Goal: Task Accomplishment & Management: Manage account settings

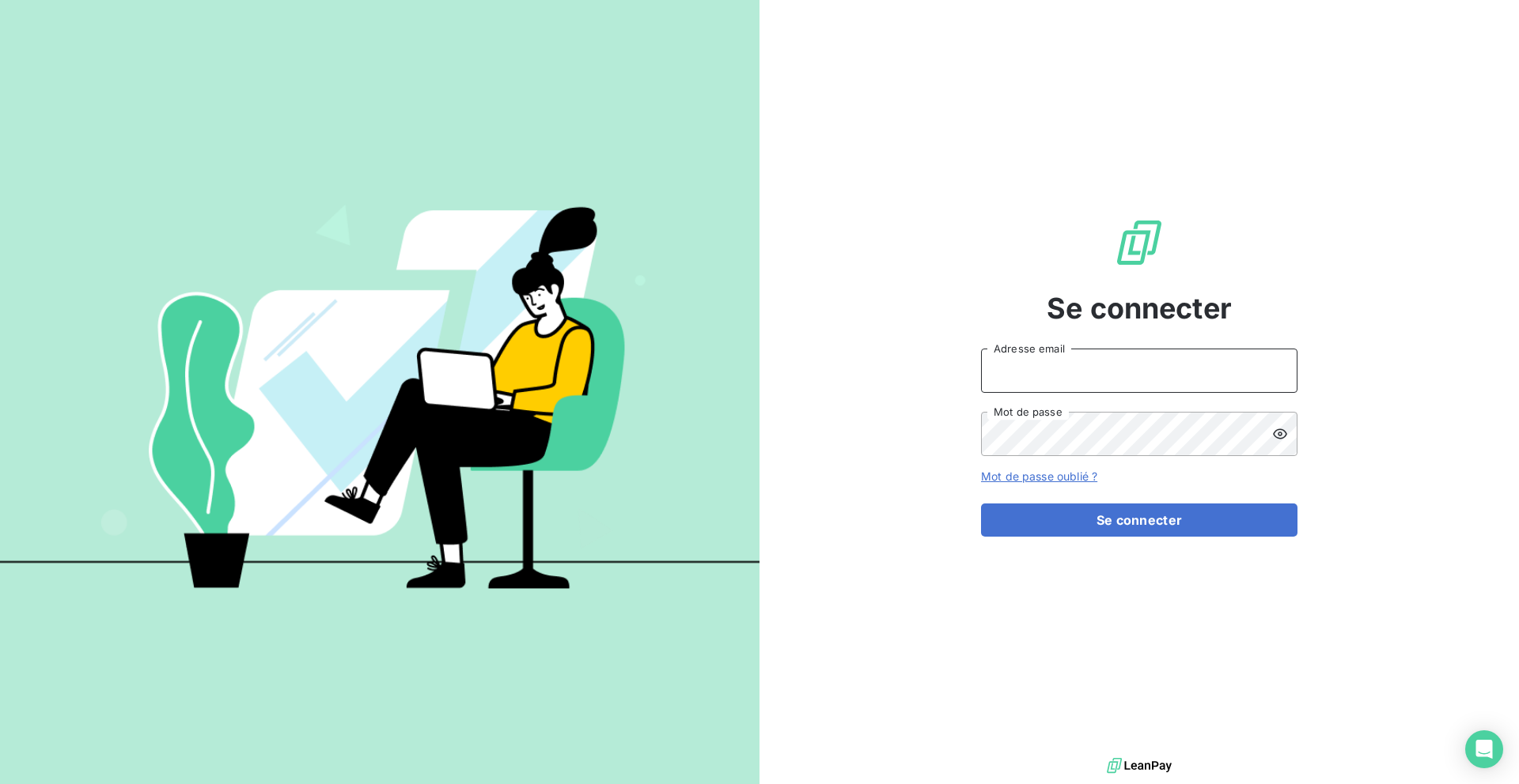
click at [1024, 366] on input "Adresse email" at bounding box center [1139, 370] width 317 height 44
type input "[PERSON_NAME][EMAIL_ADDRESS][DOMAIN_NAME]"
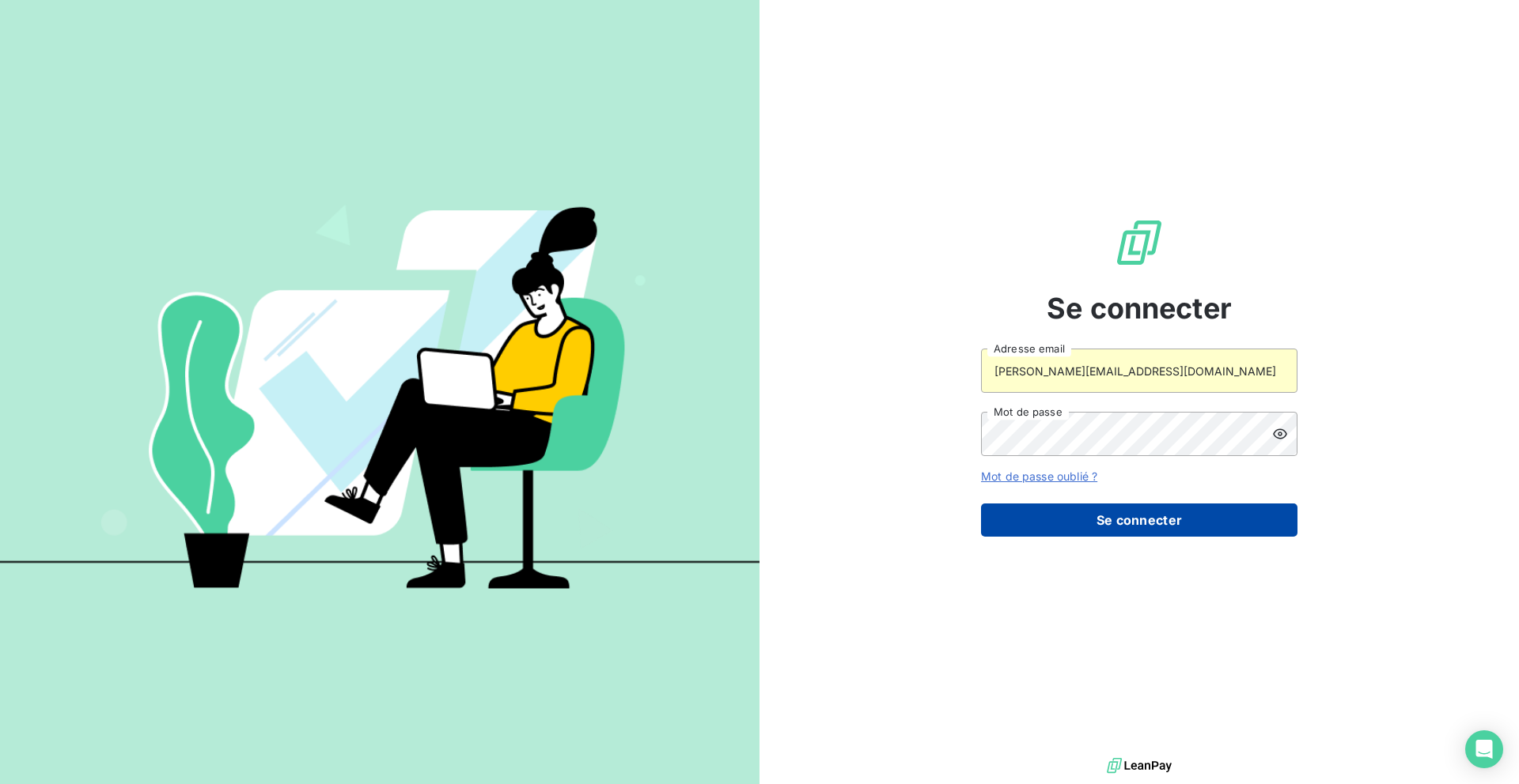
click at [1060, 526] on button "Se connecter" at bounding box center [1139, 520] width 317 height 33
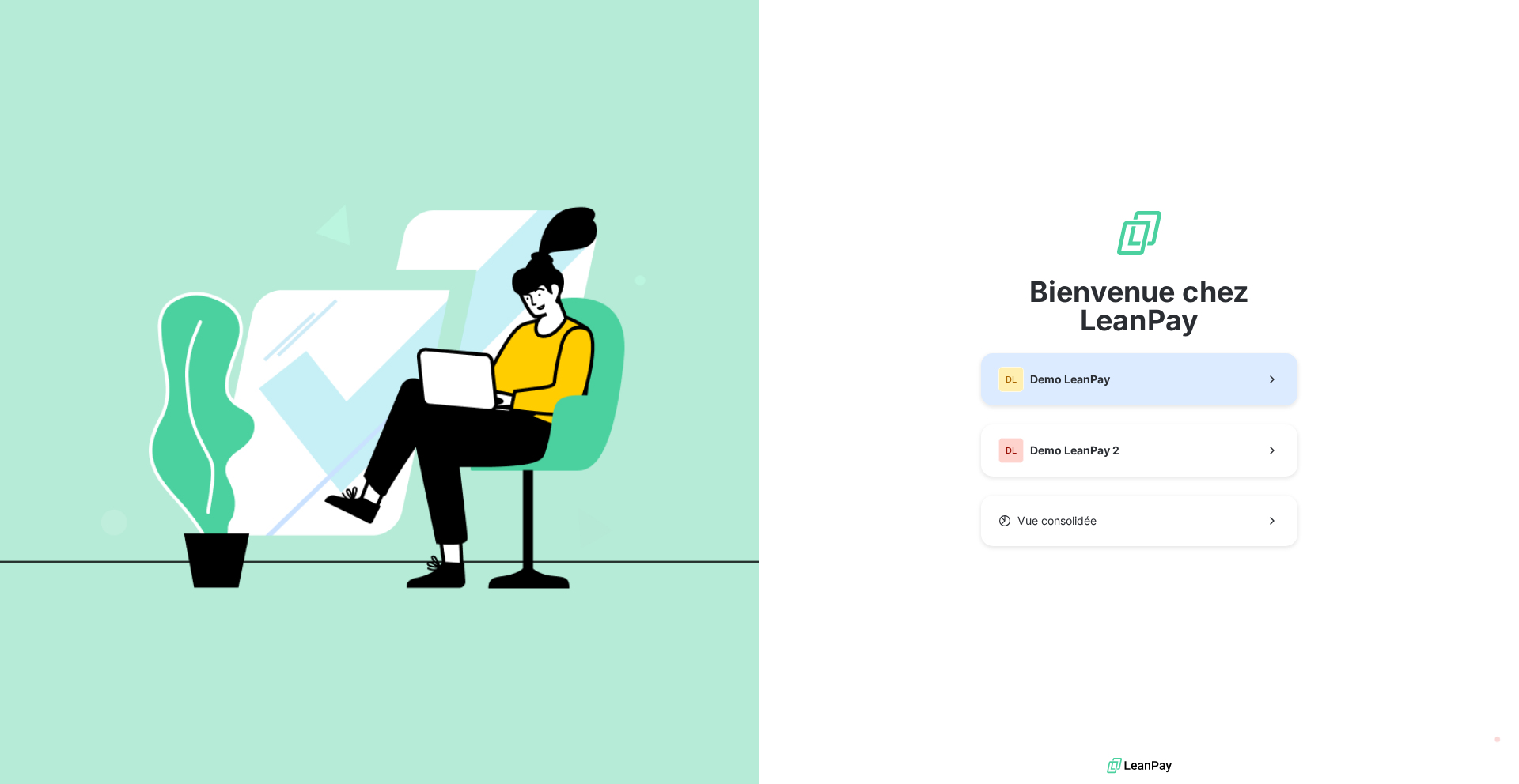
click at [1034, 361] on button "DL Demo LeanPay" at bounding box center [1139, 379] width 317 height 52
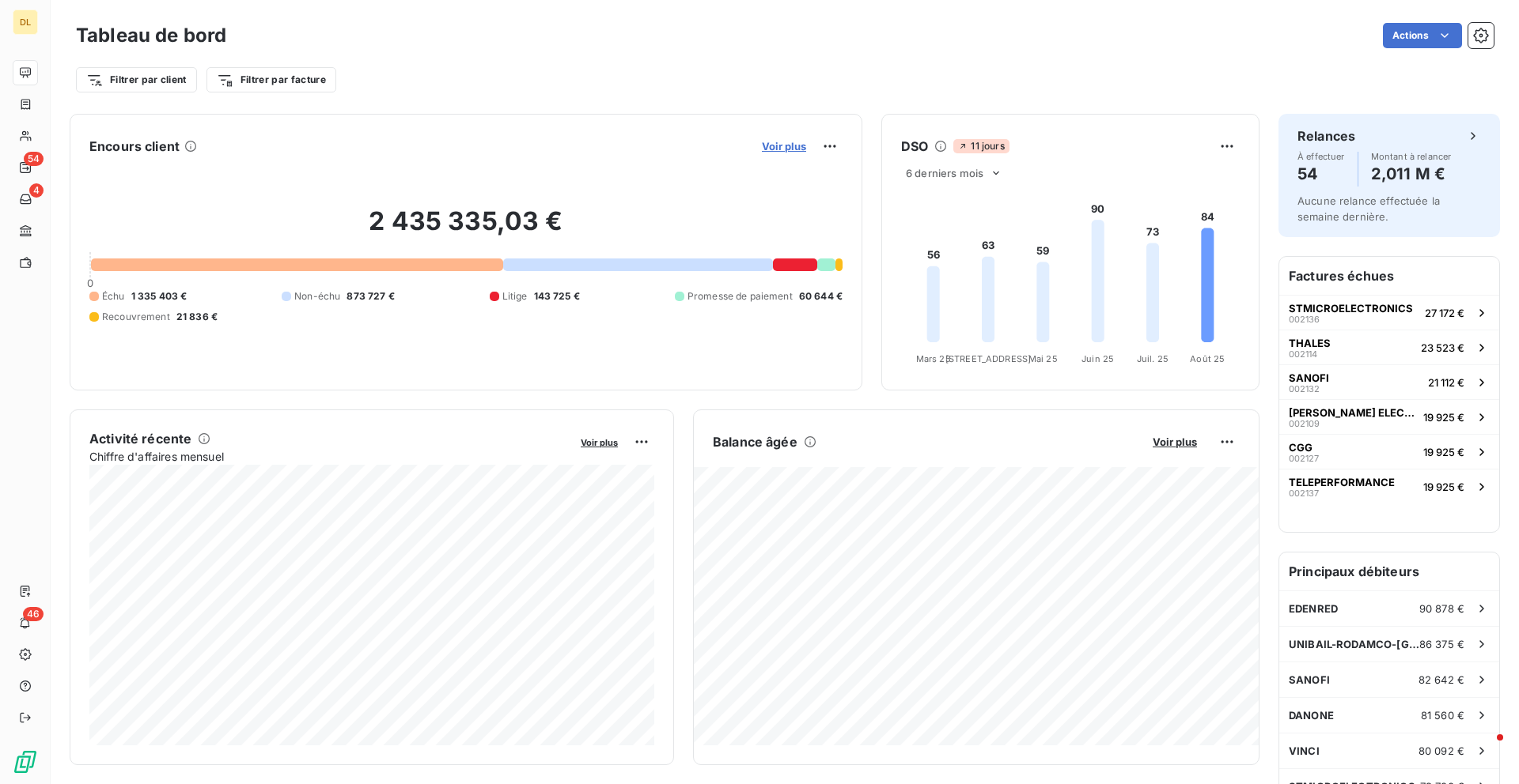
click at [793, 145] on span "Voir plus" at bounding box center [784, 146] width 44 height 13
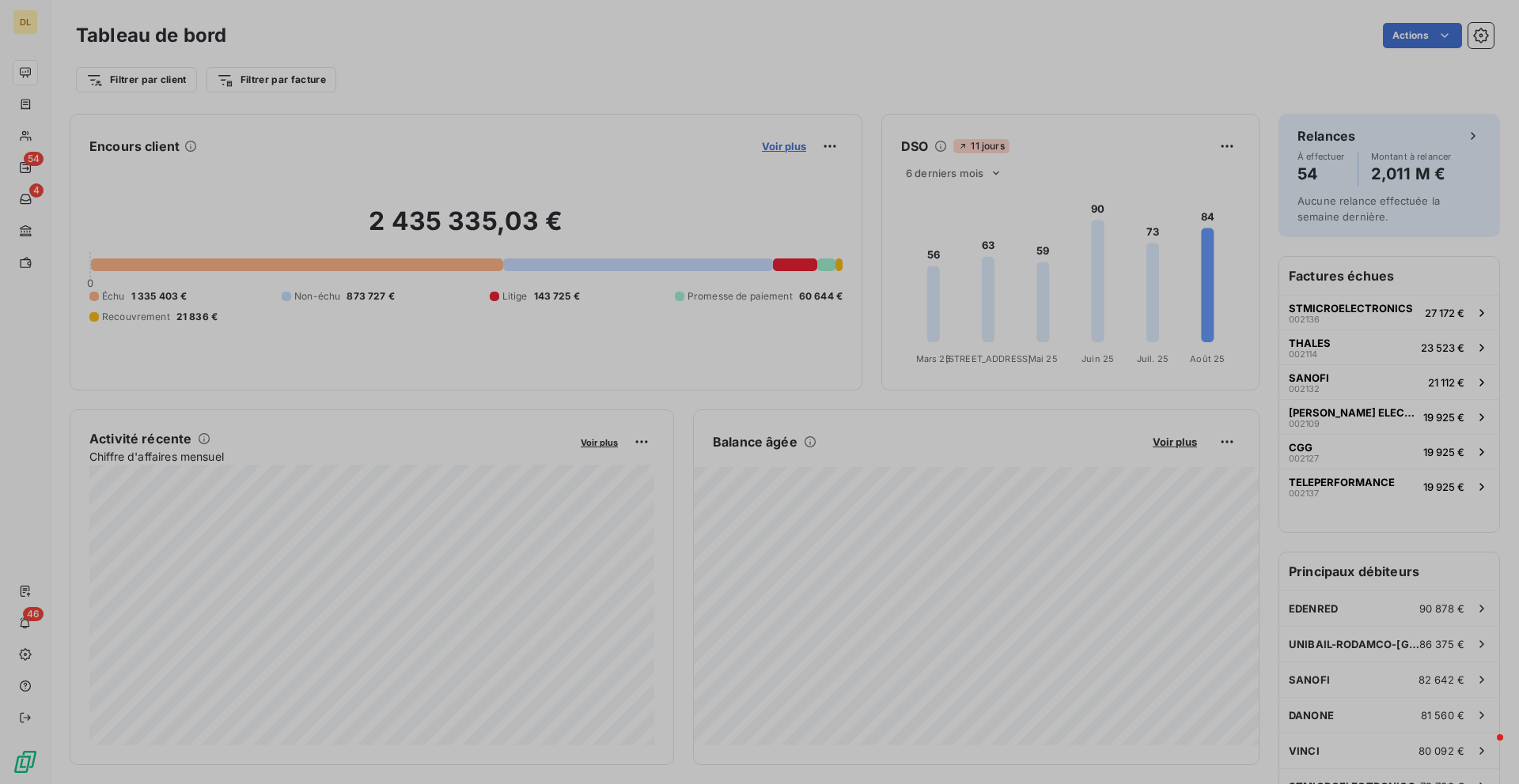
scroll to position [559, 607]
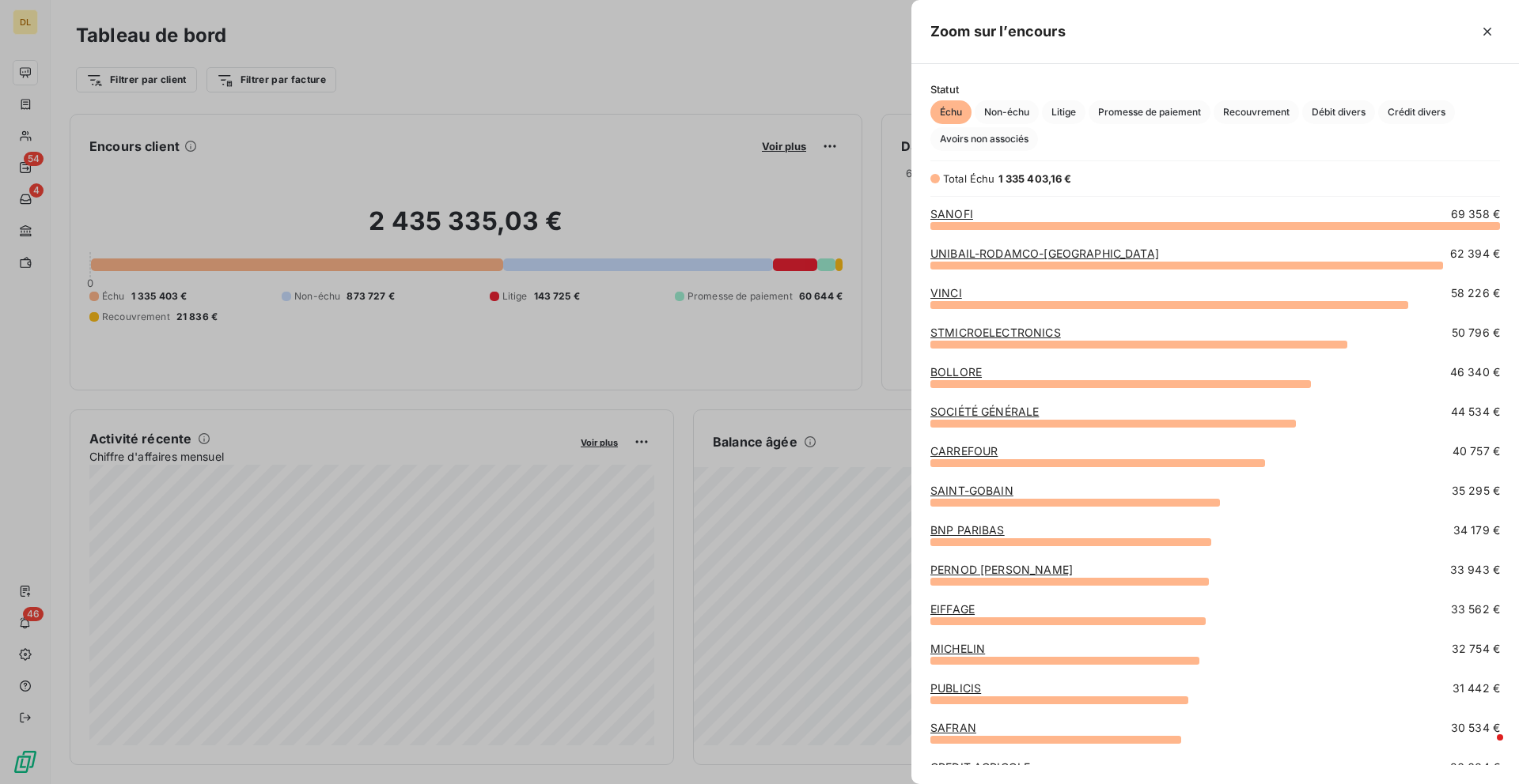
click at [939, 92] on span "Statut" at bounding box center [1215, 89] width 569 height 13
